Goal: Check status

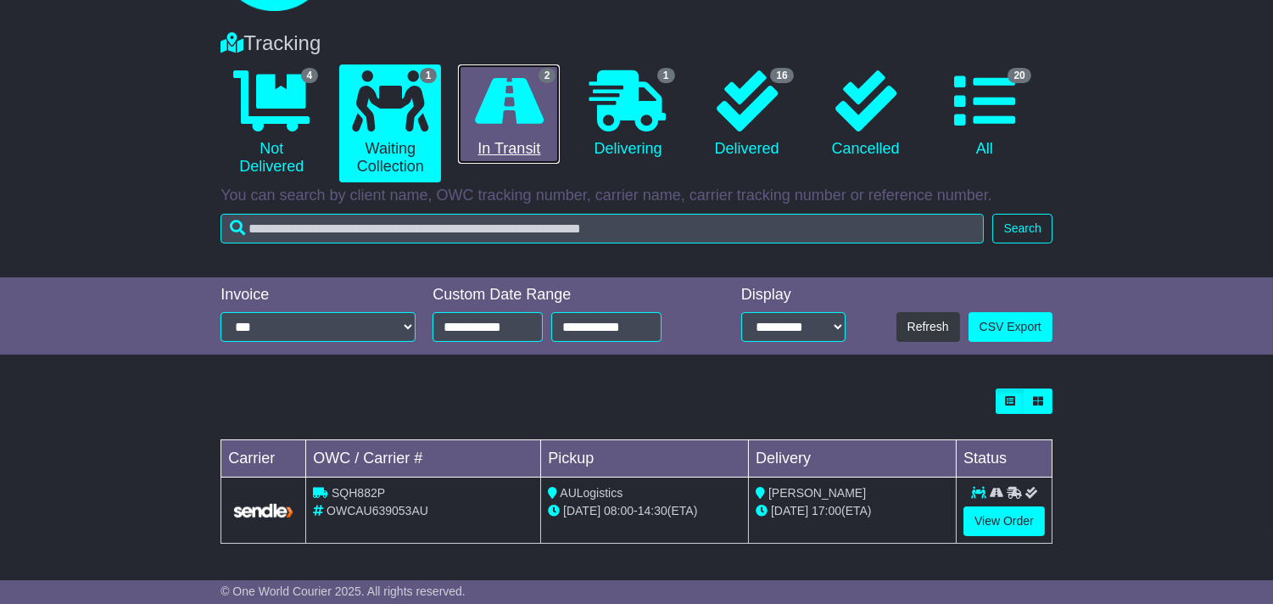
click at [532, 145] on link "2 In Transit" at bounding box center [509, 114] width 102 height 100
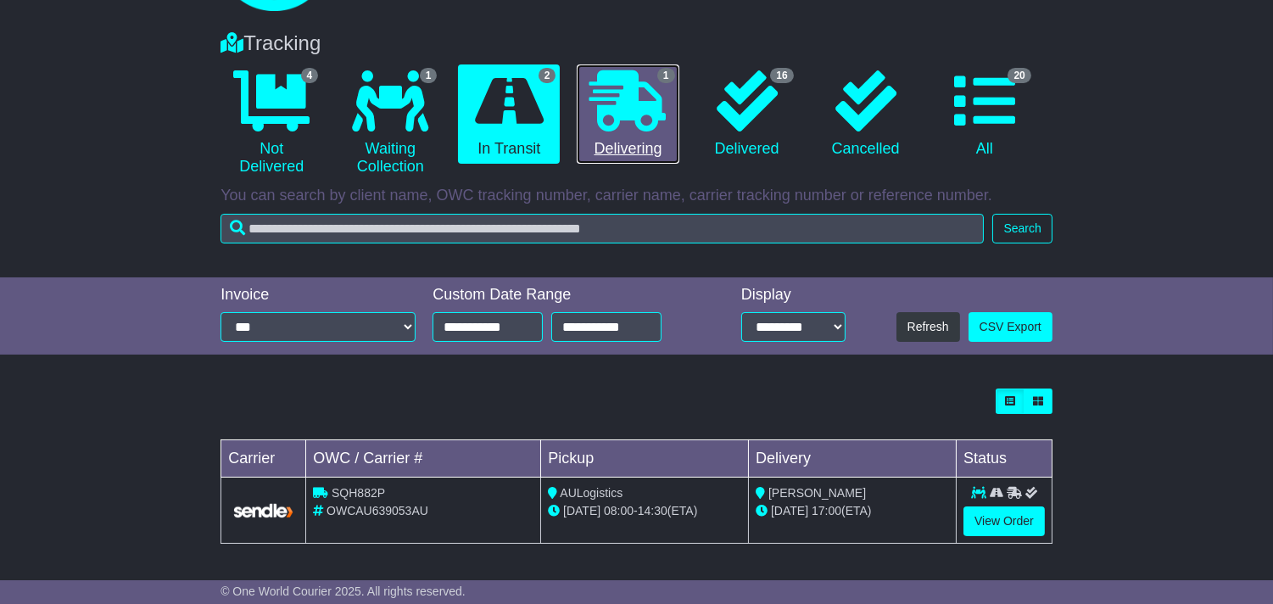
click at [603, 142] on link "1 Delivering" at bounding box center [628, 114] width 102 height 100
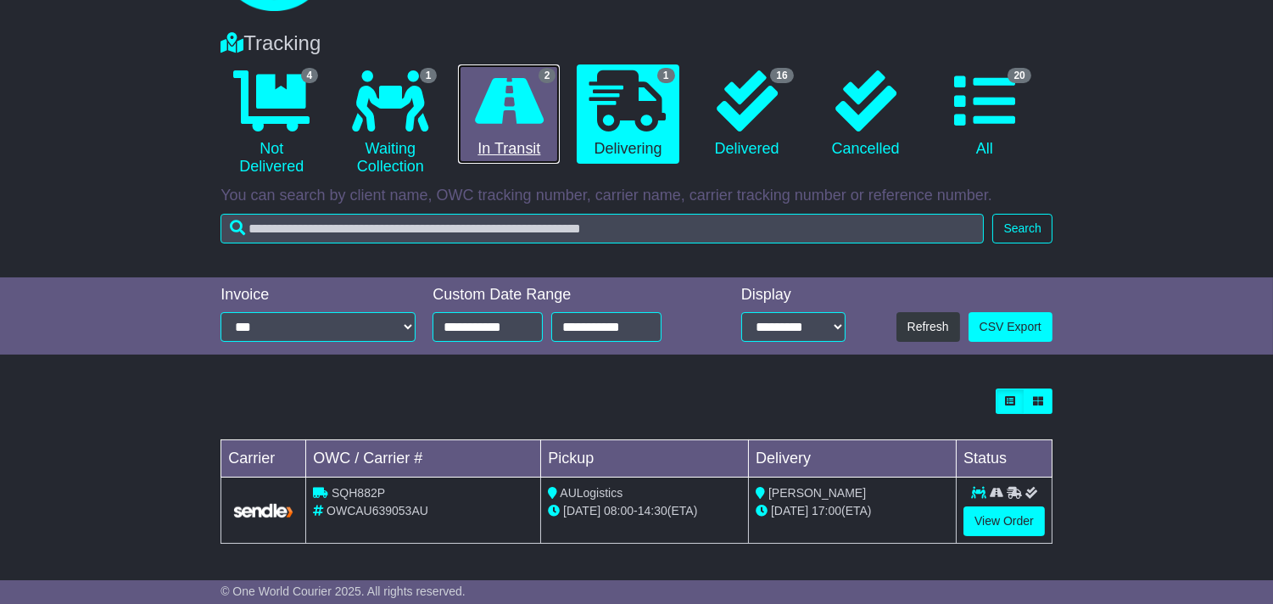
click at [506, 148] on link "2 In Transit" at bounding box center [509, 114] width 102 height 100
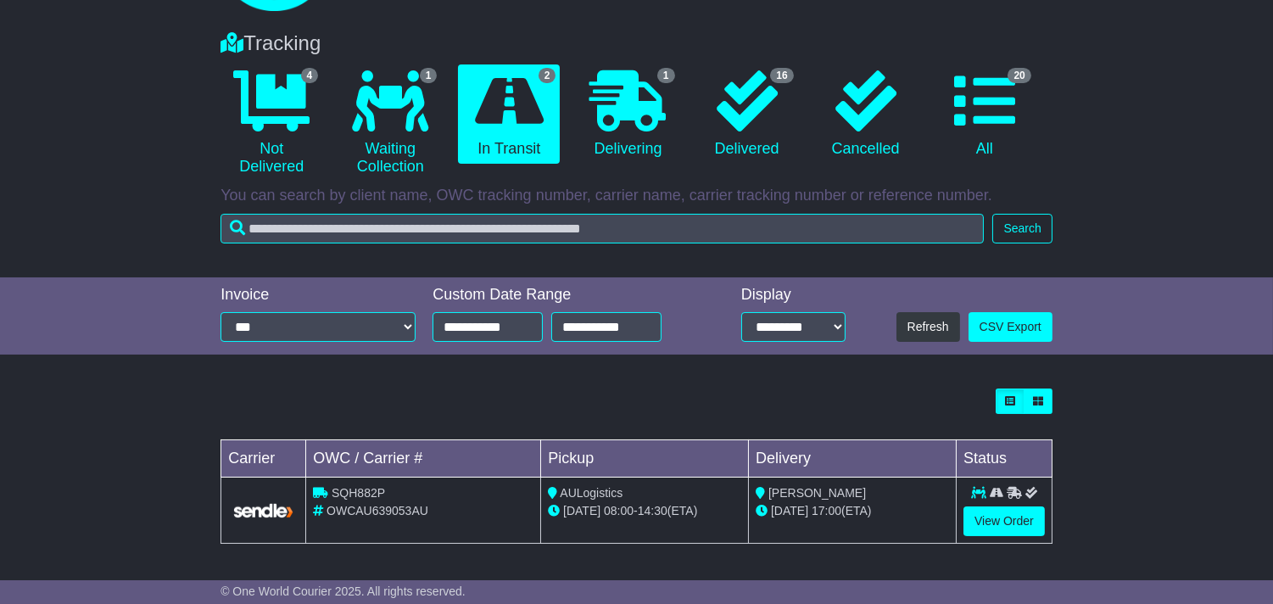
click at [1237, 492] on div "Loading... No bookings found Carrier OWC / Carrier # Pickup Delivery Status SQH…" at bounding box center [636, 475] width 1273 height 190
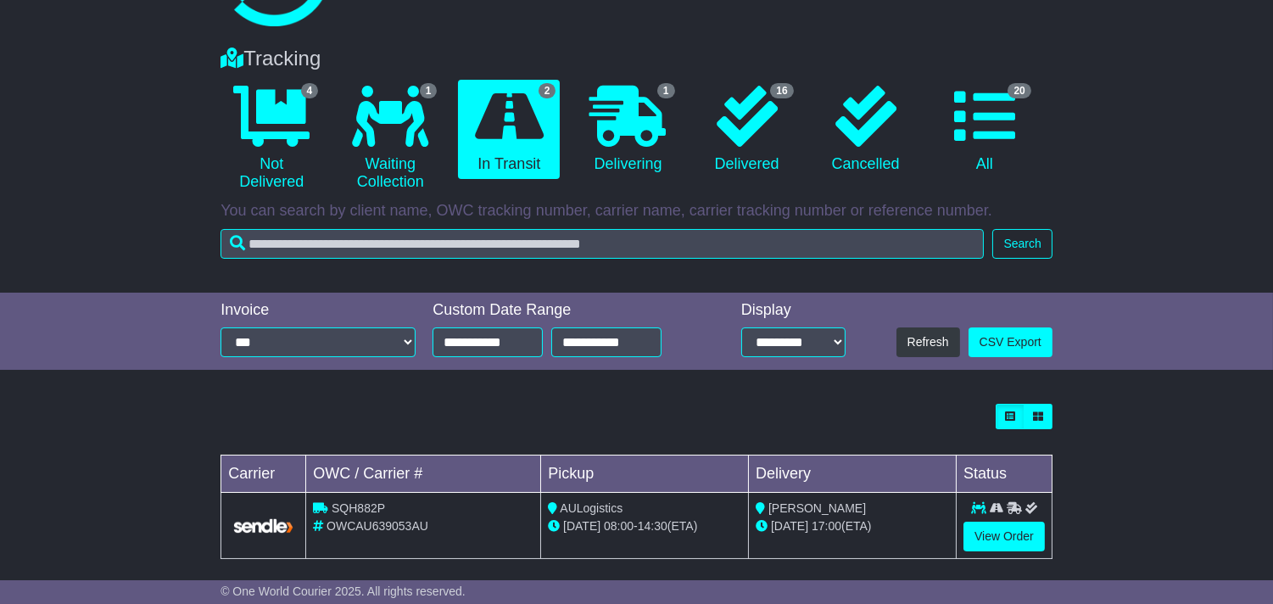
scroll to position [112, 0]
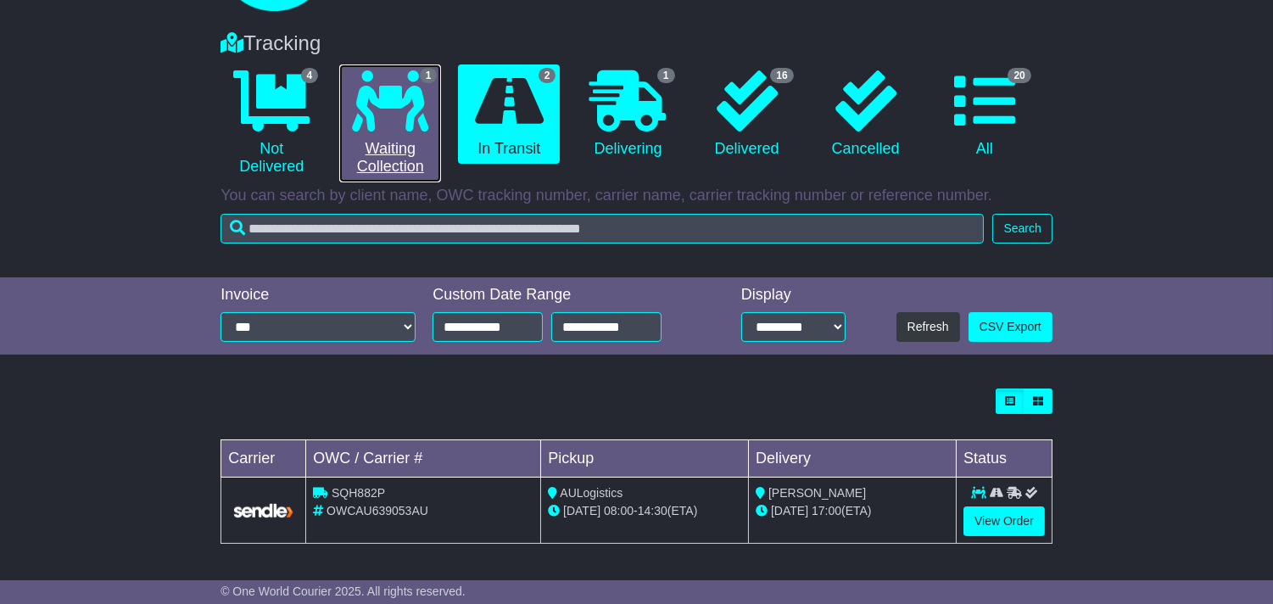
click at [374, 148] on link "1 Waiting Collection" at bounding box center [390, 123] width 102 height 118
